Goal: Information Seeking & Learning: Learn about a topic

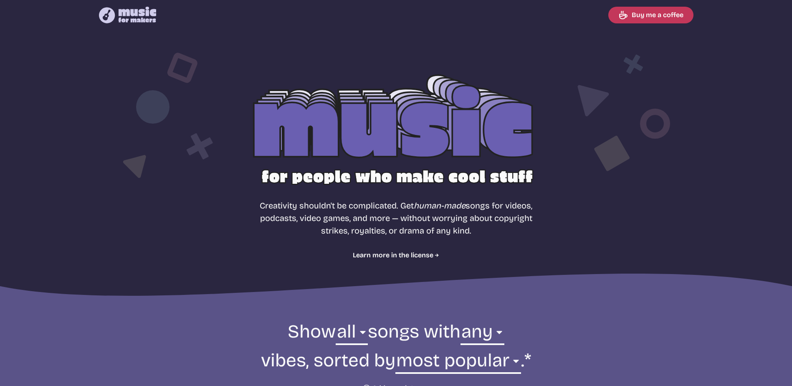
select select "most popular"
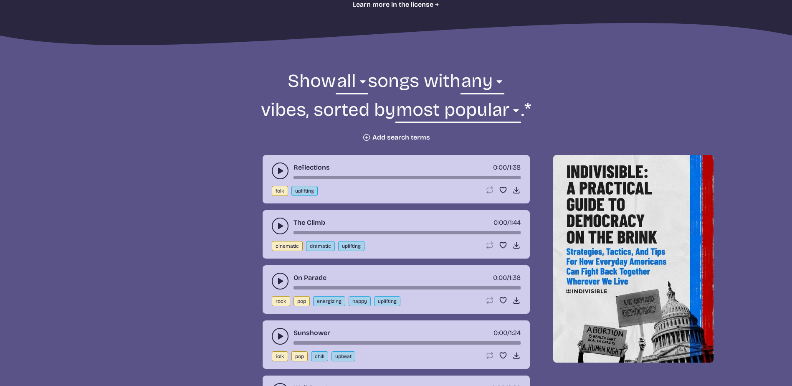
scroll to position [42, 0]
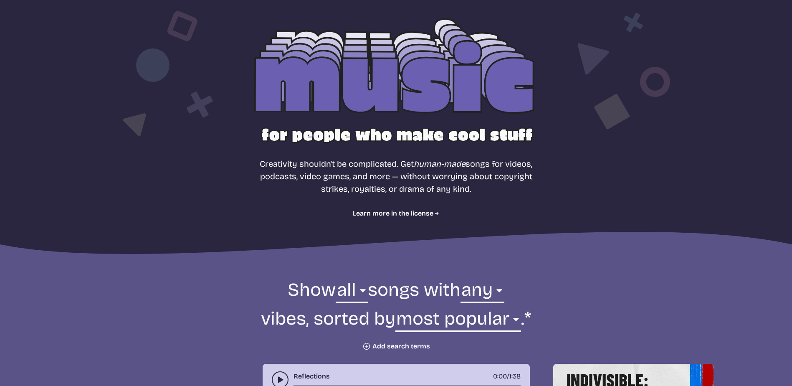
click at [343, 83] on div at bounding box center [396, 92] width 535 height 169
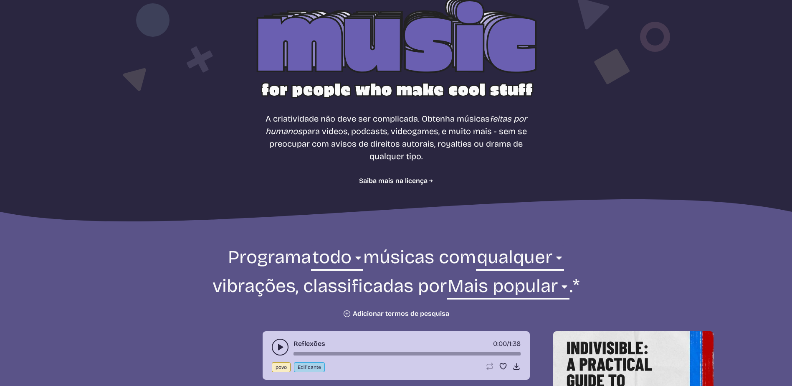
scroll to position [0, 0]
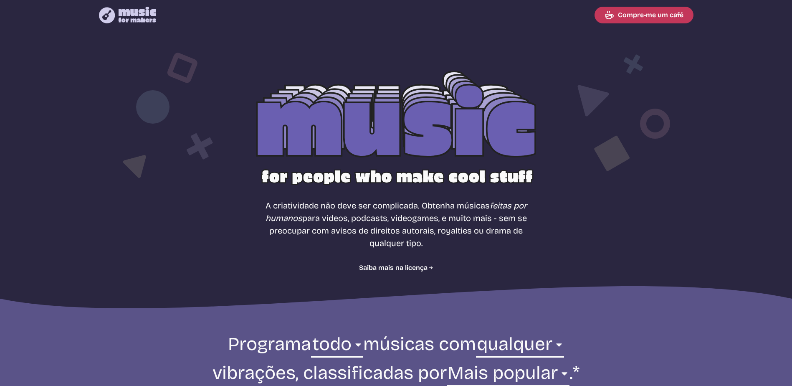
click at [107, 7] on icon "Música para o logotipo dos criadores" at bounding box center [128, 15] width 58 height 17
click at [109, 10] on icon at bounding box center [106, 15] width 19 height 19
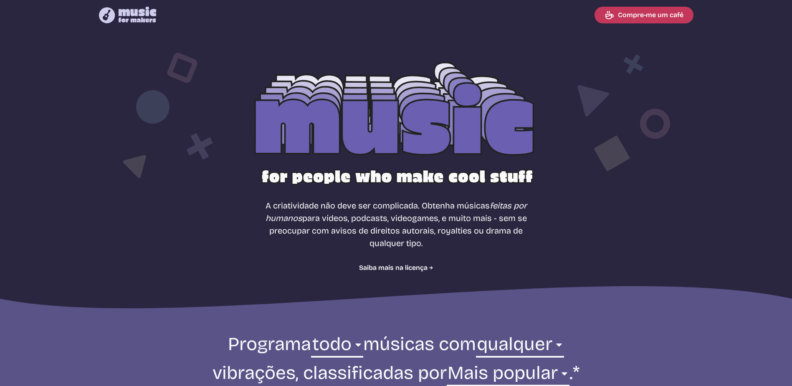
click at [345, 108] on div at bounding box center [396, 134] width 535 height 169
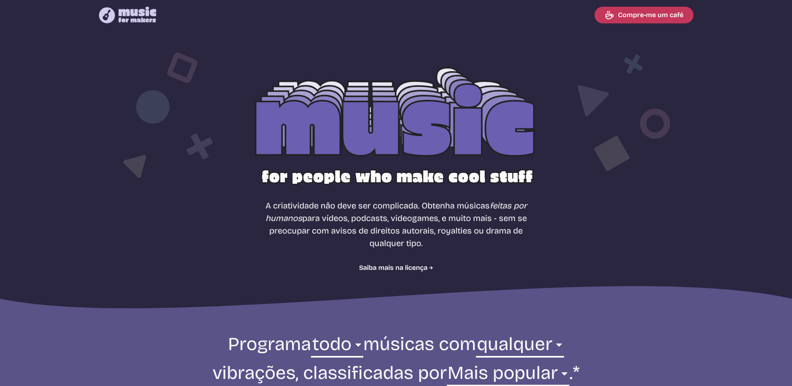
click at [358, 122] on div at bounding box center [396, 134] width 535 height 169
click at [363, 121] on div at bounding box center [396, 134] width 535 height 169
drag, startPoint x: 370, startPoint y: 175, endPoint x: 351, endPoint y: 187, distance: 22.9
click at [360, 185] on div at bounding box center [396, 134] width 535 height 169
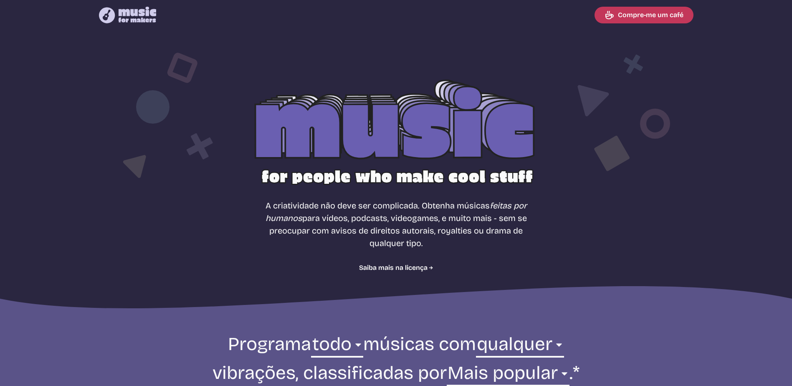
click at [350, 187] on div at bounding box center [396, 134] width 535 height 169
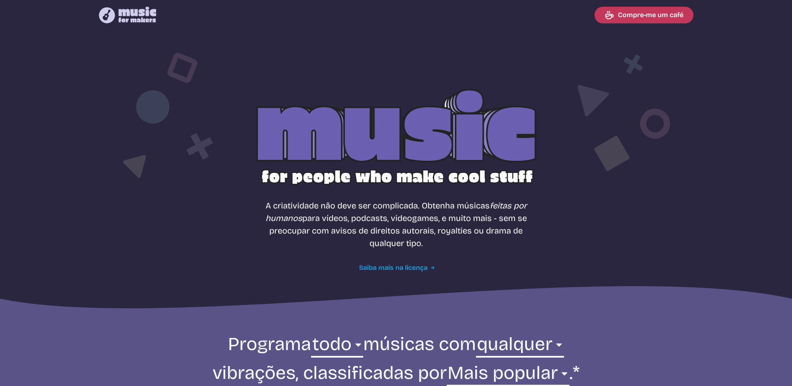
click at [401, 264] on font "Saiba mais na licença" at bounding box center [393, 268] width 68 height 10
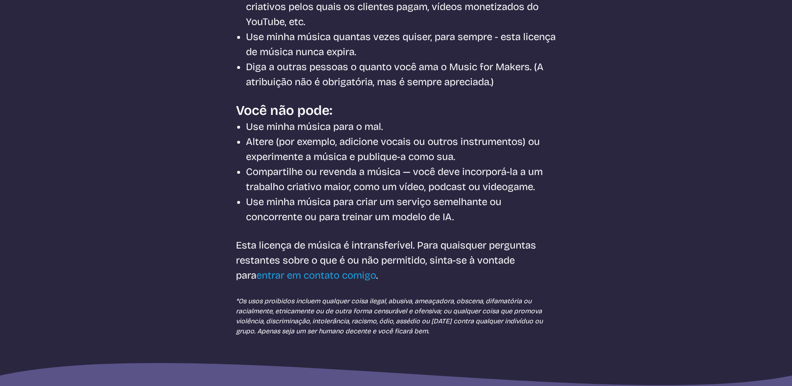
scroll to position [375, 0]
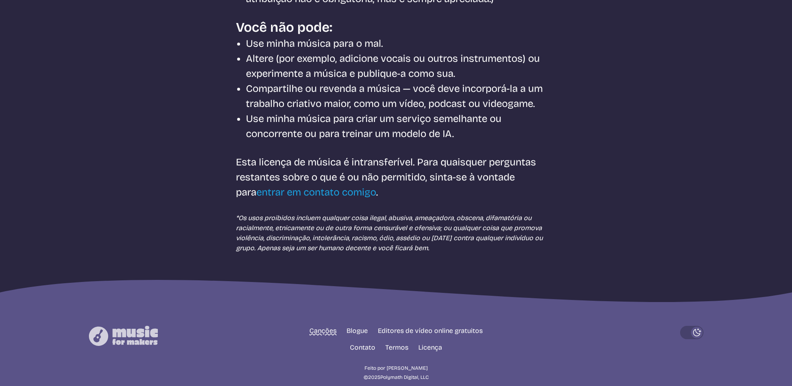
click at [316, 326] on link "Canções" at bounding box center [322, 331] width 27 height 10
select select "most popular"
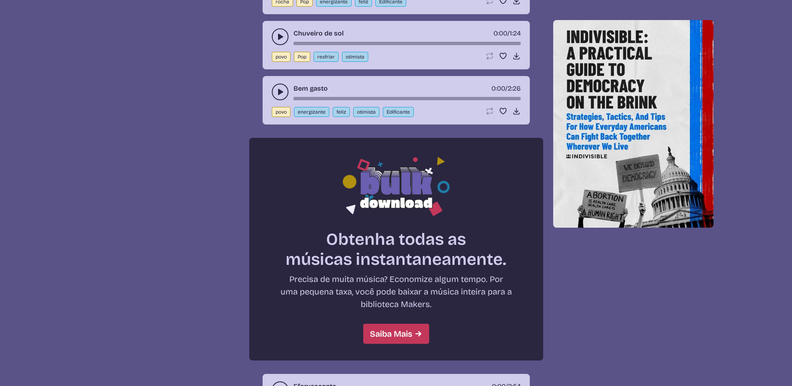
scroll to position [717, 0]
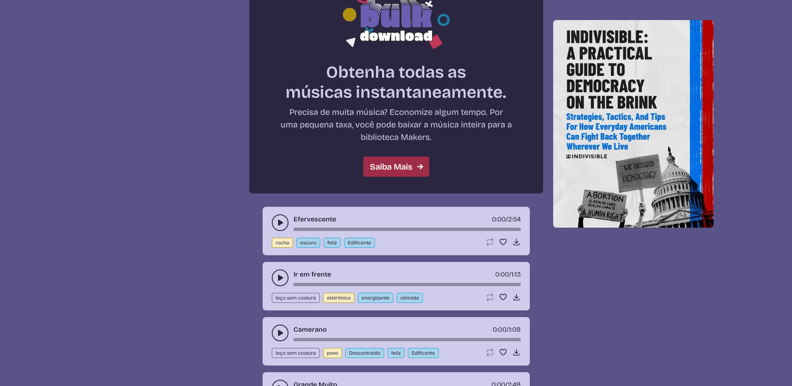
click at [392, 171] on font "Saiba Mais" at bounding box center [391, 166] width 43 height 13
